Goal: Task Accomplishment & Management: Use online tool/utility

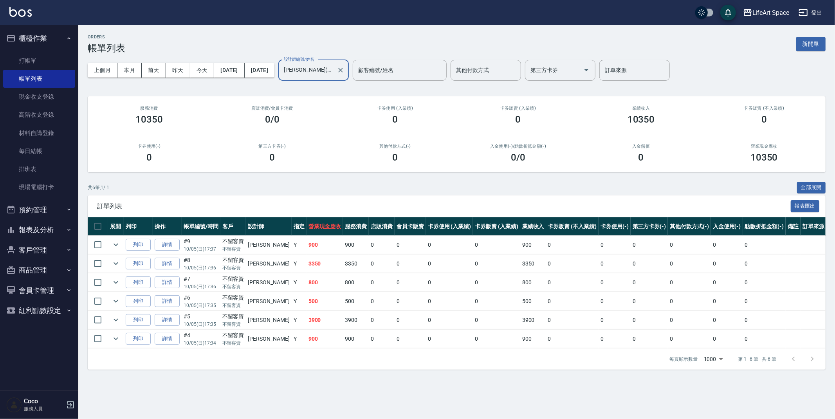
click at [66, 50] on ul "打帳單 帳單列表 現金收支登錄 高階收支登錄 材料自購登錄 每日結帳 排班表 現場電腦打卡" at bounding box center [39, 124] width 72 height 151
click at [61, 55] on link "打帳單" at bounding box center [39, 61] width 72 height 18
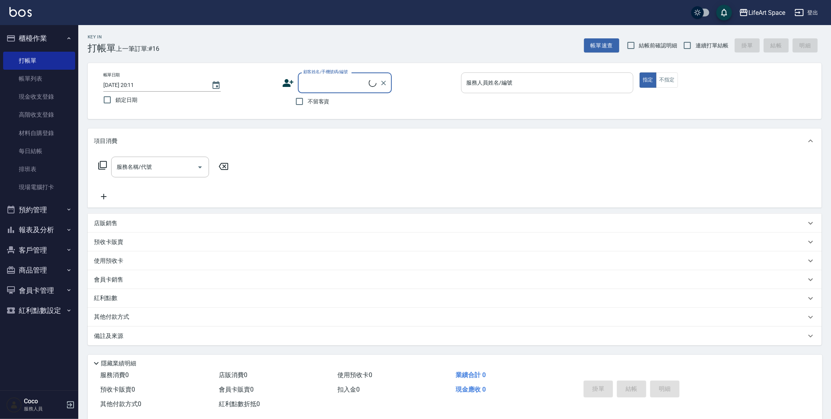
drag, startPoint x: 546, startPoint y: 78, endPoint x: 537, endPoint y: 88, distance: 13.6
click at [546, 78] on input "服務人員姓名/編號" at bounding box center [546, 83] width 165 height 14
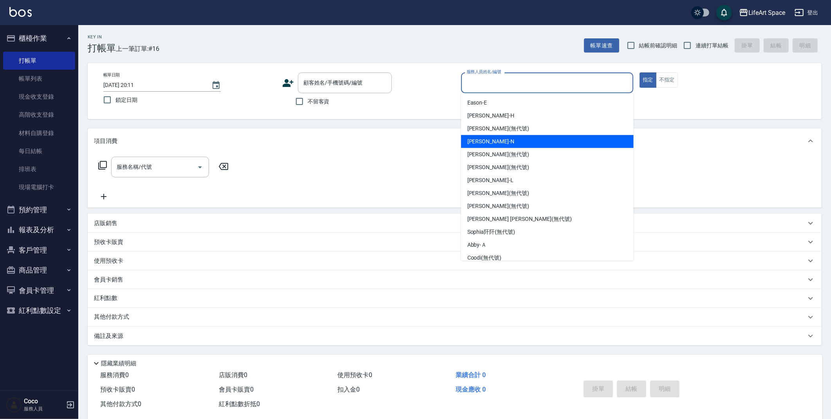
type input "ㄩ"
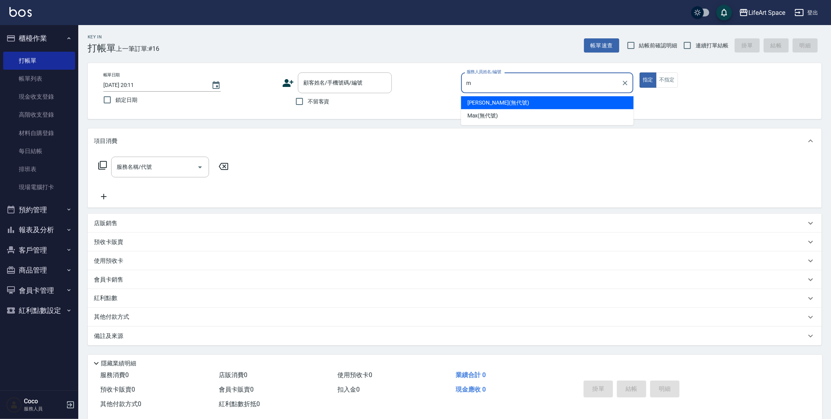
click at [496, 110] on div "[PERSON_NAME] (無代號)" at bounding box center [547, 115] width 173 height 13
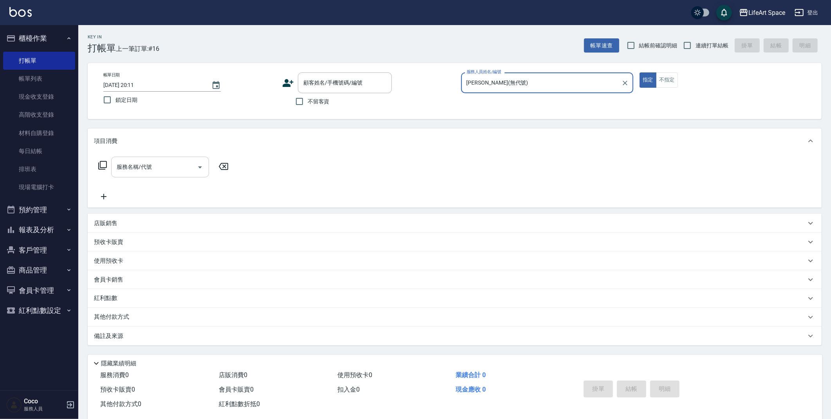
type input "[PERSON_NAME](無代號)"
click at [170, 171] on input "服務名稱/代號" at bounding box center [154, 167] width 79 height 14
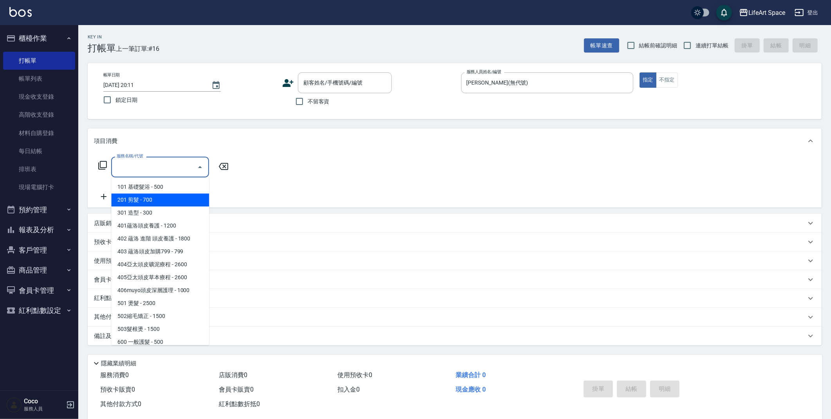
click at [167, 195] on span "201 剪髮 - 700" at bounding box center [160, 199] width 98 height 13
type input "201 剪髮(201)"
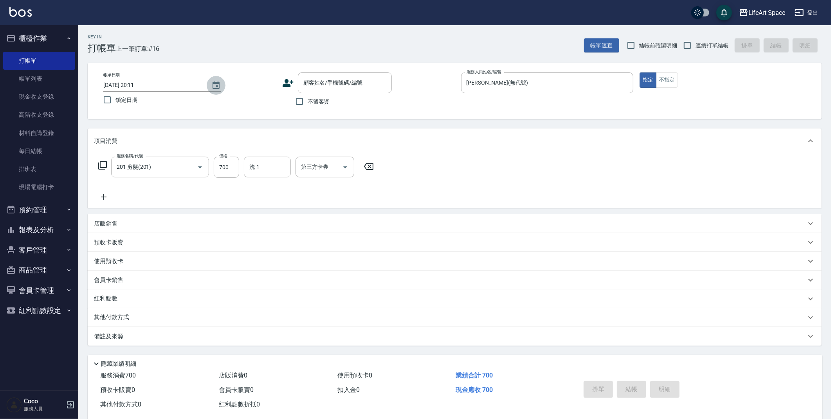
click at [214, 85] on icon "Choose date, selected date is 2025-10-05" at bounding box center [215, 85] width 9 height 9
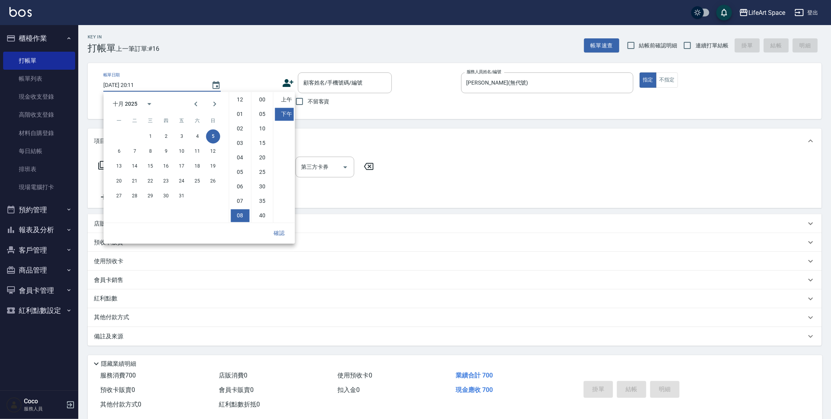
scroll to position [43, 0]
click at [118, 152] on button "6" at bounding box center [119, 151] width 14 height 14
type input "[DATE] 20:11"
click at [280, 230] on button "確認" at bounding box center [278, 233] width 25 height 14
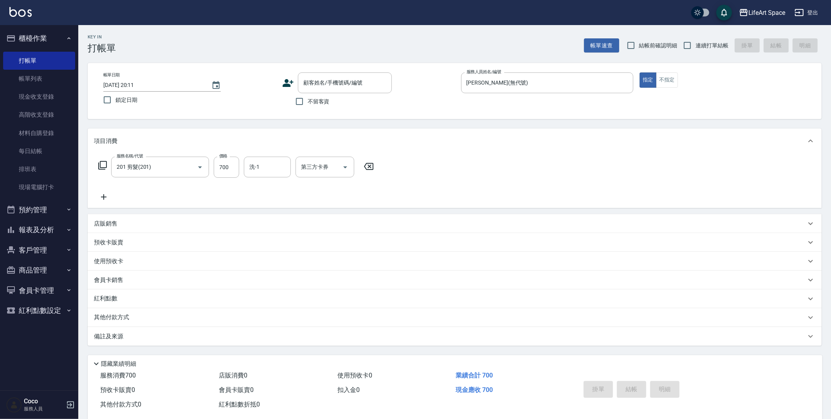
click at [277, 334] on div "備註及來源" at bounding box center [450, 336] width 712 height 8
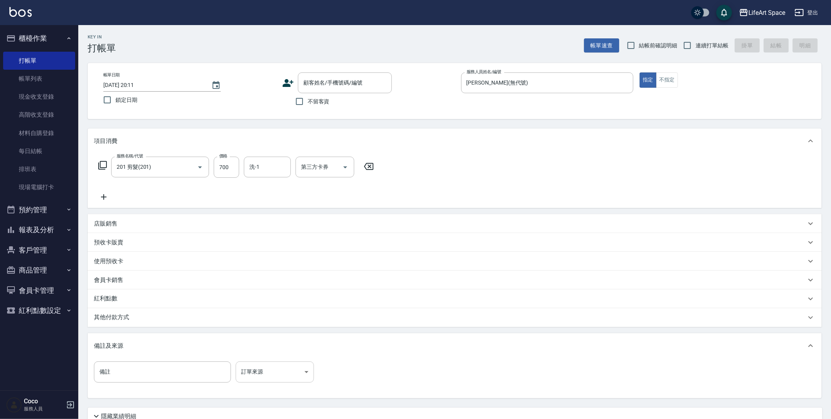
click at [301, 370] on body "LifeArt Space 登出 櫃檯作業 打帳單 帳單列表 現金收支登錄 高階收支登錄 材料自購登錄 每日結帳 排班表 現場電腦打卡 預約管理 預約管理 單…" at bounding box center [415, 241] width 831 height 483
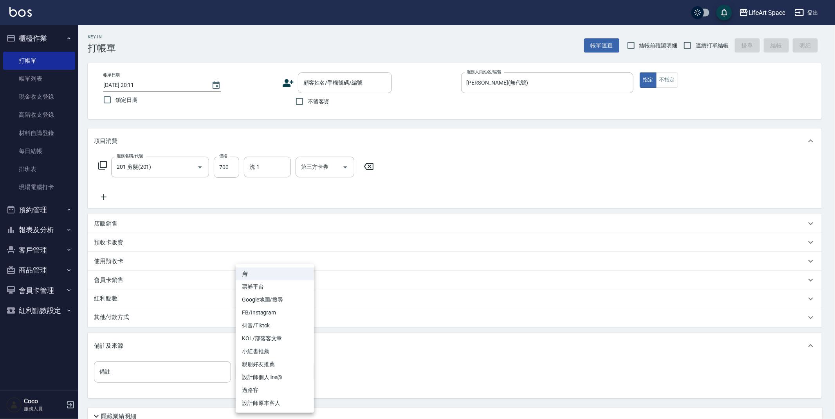
click at [273, 401] on li "設計師原本客人" at bounding box center [275, 402] width 78 height 13
type input "設計師原本客人"
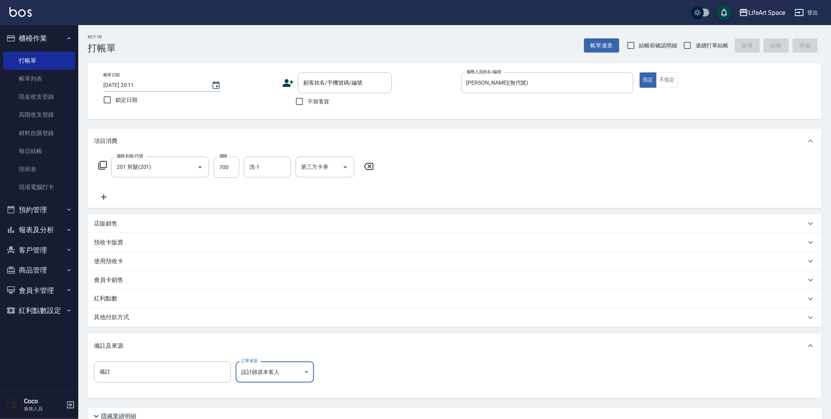
click at [312, 104] on span "不留客資" at bounding box center [319, 101] width 22 height 8
click at [308, 104] on input "不留客資" at bounding box center [299, 101] width 16 height 16
checkbox input "true"
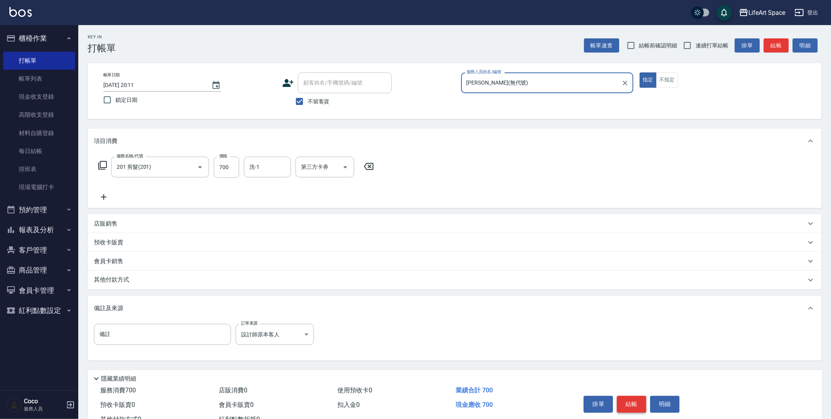
click at [631, 402] on button "結帳" at bounding box center [631, 404] width 29 height 16
